Goal: Find specific page/section: Find specific page/section

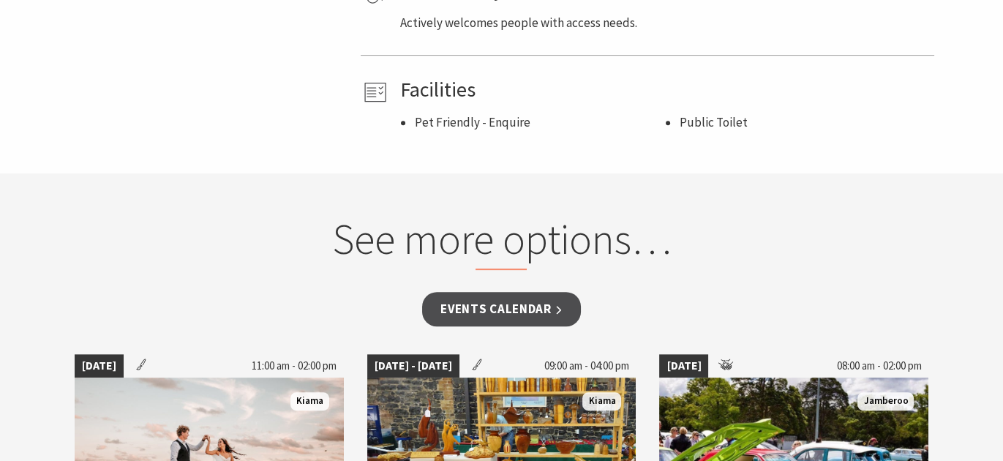
scroll to position [1096, 0]
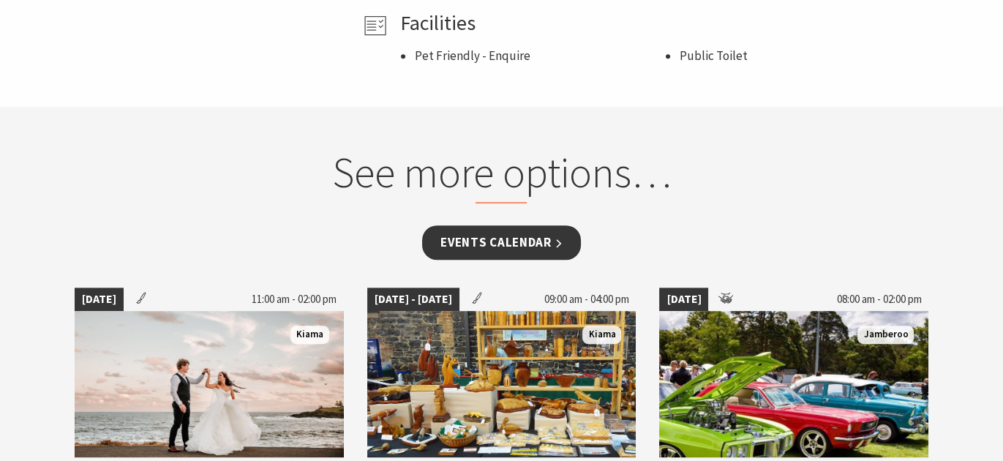
click at [491, 237] on link "Events Calendar" at bounding box center [501, 242] width 159 height 34
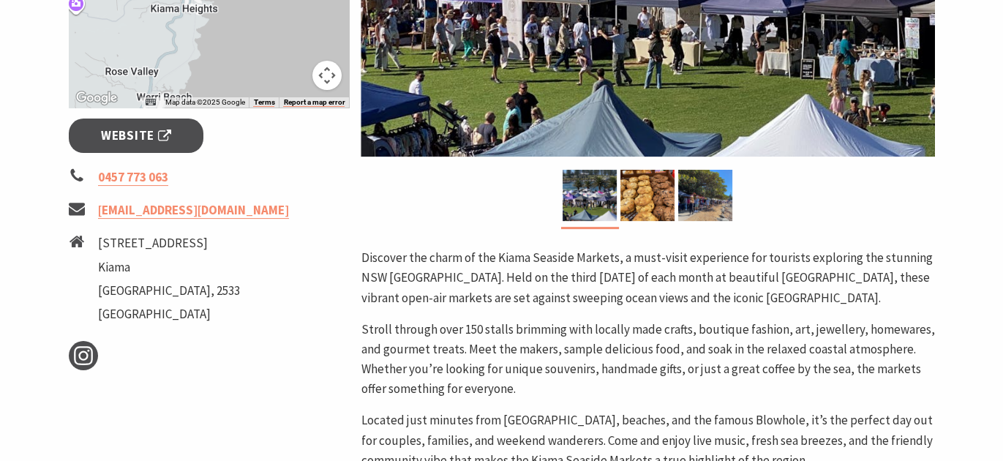
scroll to position [511, 0]
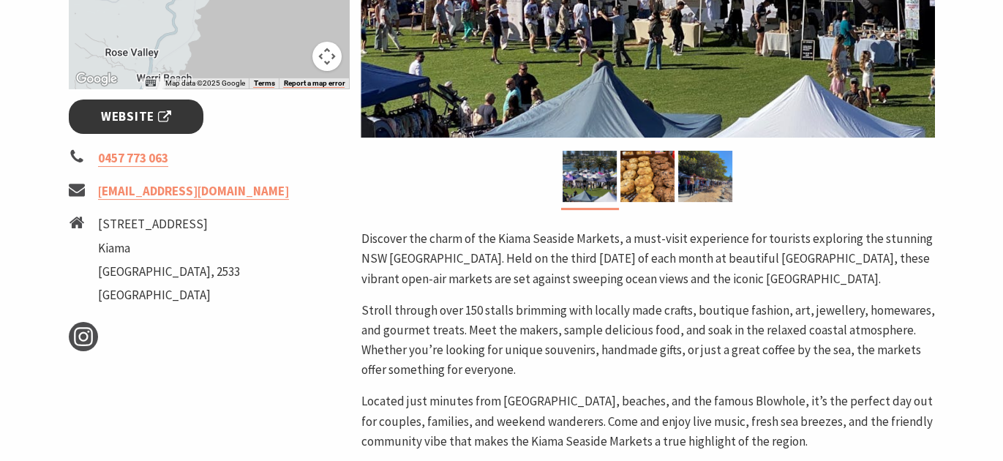
click at [153, 115] on span "Website" at bounding box center [136, 117] width 70 height 20
